Goal: Answer question/provide support: Answer question/provide support

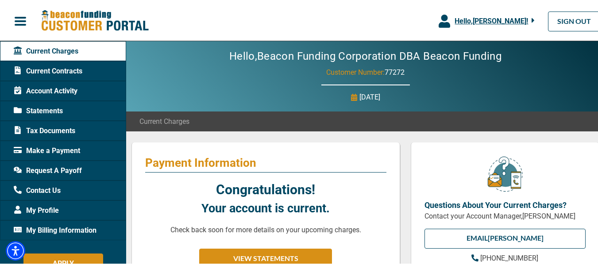
click at [440, 19] on icon "button" at bounding box center [445, 19] width 12 height 13
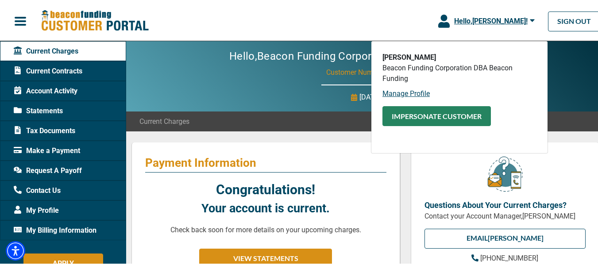
click at [421, 116] on button "Impersonate Customer" at bounding box center [436, 115] width 108 height 20
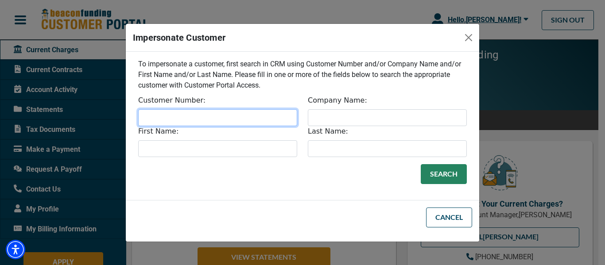
click at [218, 118] on input "Customer Number:" at bounding box center [217, 117] width 159 height 17
type input "32408"
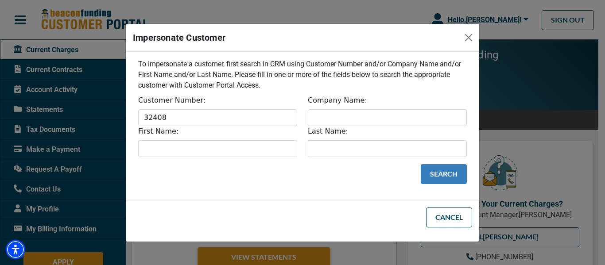
click at [447, 180] on button "Search" at bounding box center [444, 174] width 46 height 20
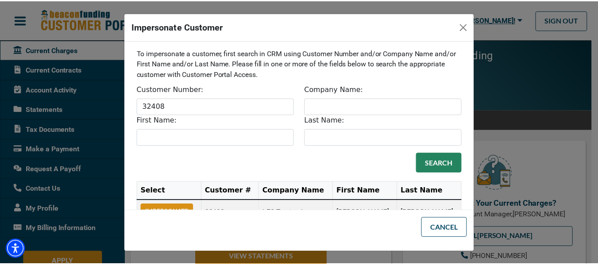
scroll to position [29, 0]
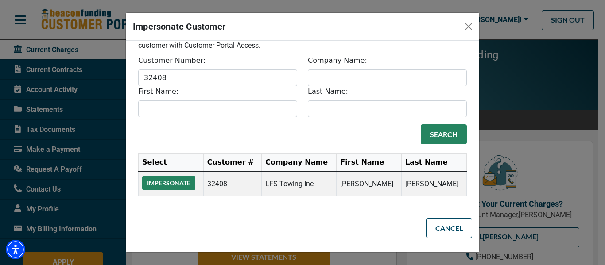
click at [180, 184] on button "Impersonate" at bounding box center [168, 183] width 53 height 15
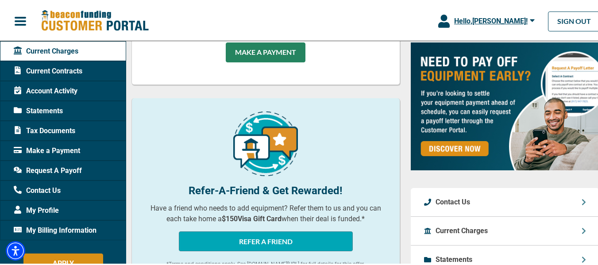
scroll to position [354, 0]
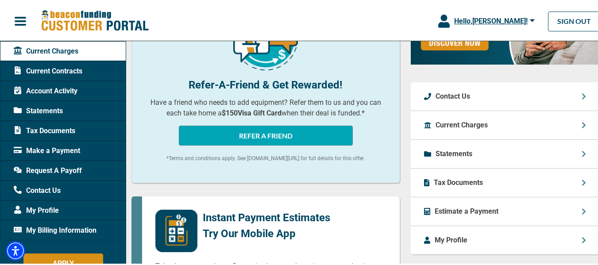
click at [83, 145] on div "Make a Payment" at bounding box center [63, 149] width 126 height 20
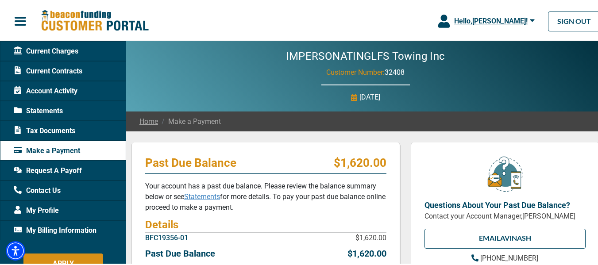
click at [438, 23] on icon "button" at bounding box center [444, 19] width 12 height 13
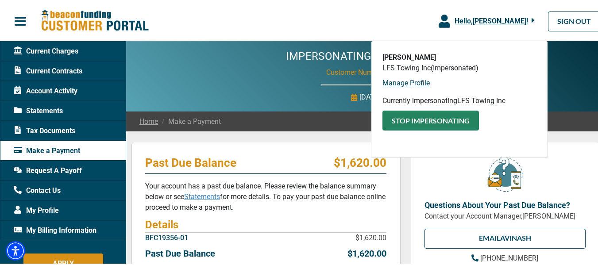
click at [410, 122] on button "Stop Impersonating" at bounding box center [430, 119] width 97 height 20
